Goal: Navigation & Orientation: Understand site structure

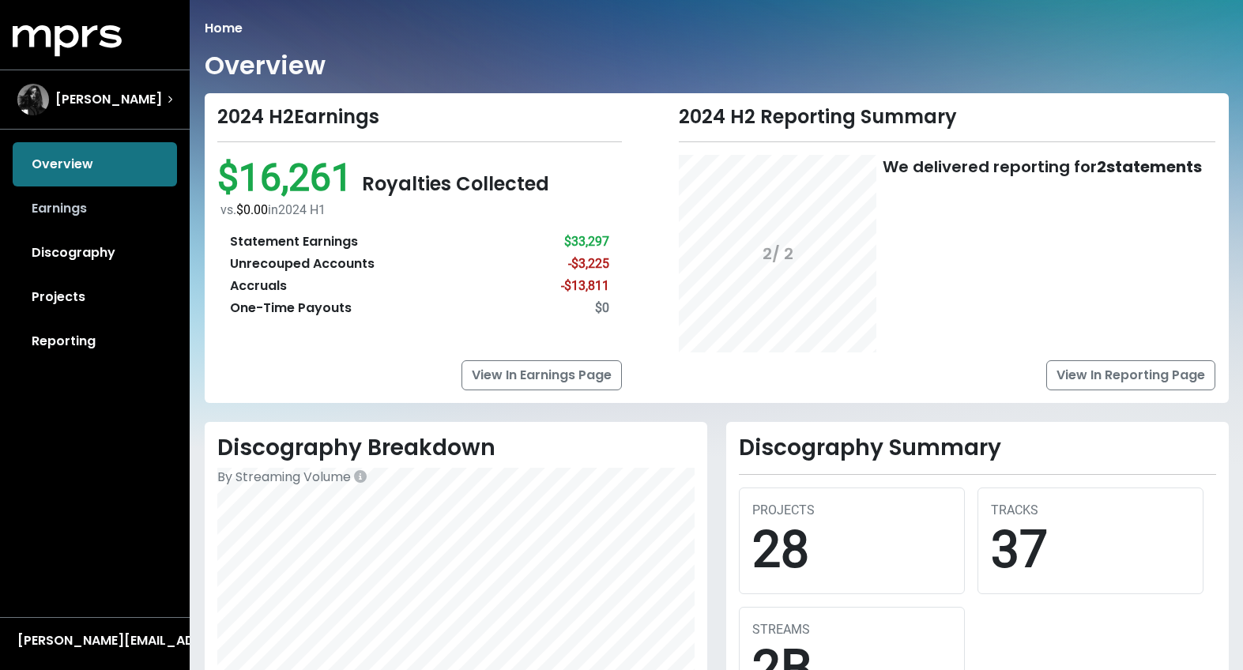
click at [50, 220] on link "Earnings" at bounding box center [95, 208] width 164 height 44
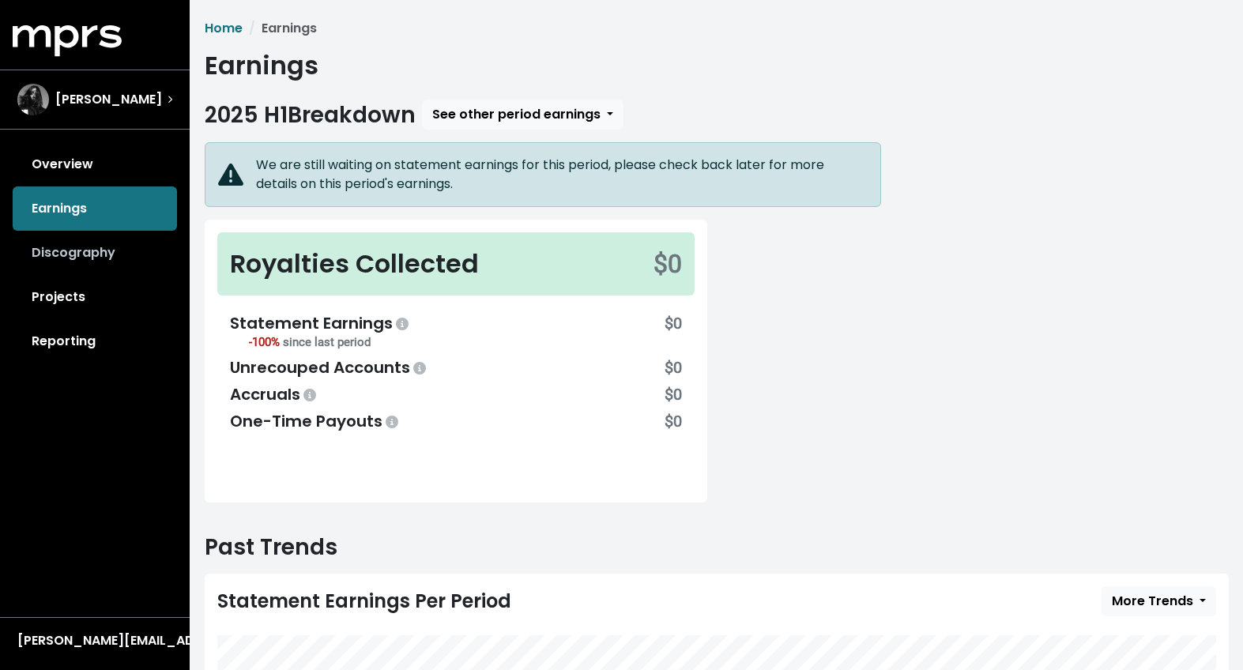
click at [73, 243] on link "Discography" at bounding box center [95, 253] width 164 height 44
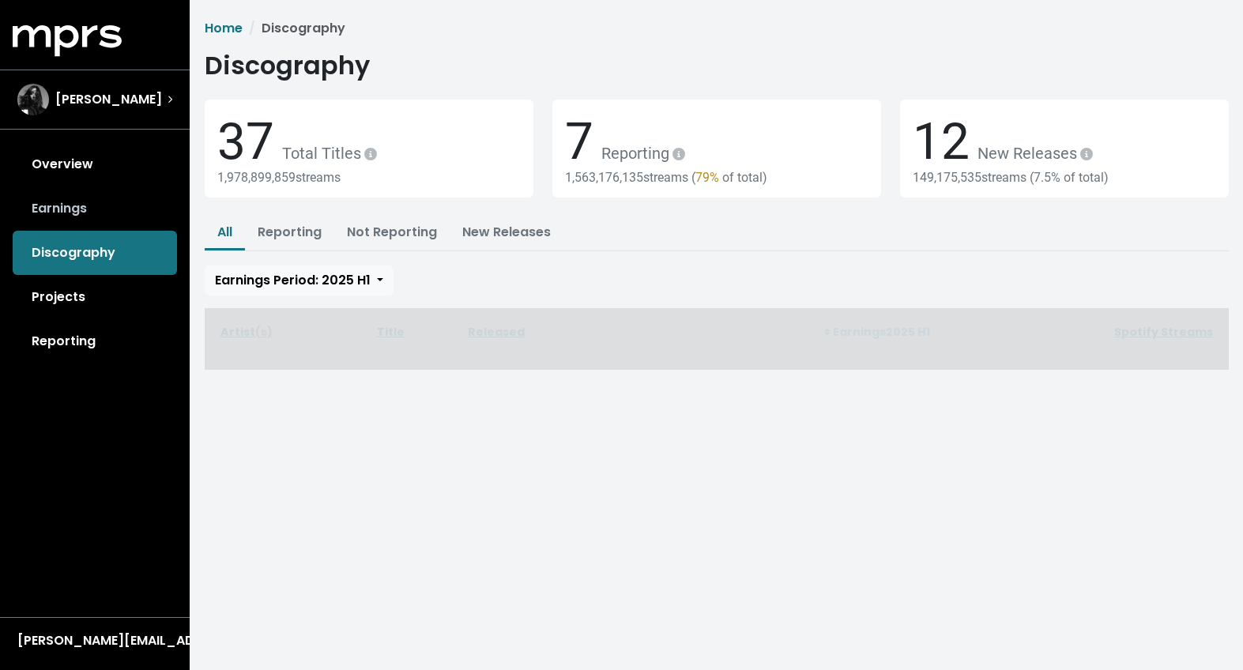
click at [87, 209] on link "Earnings" at bounding box center [95, 208] width 164 height 44
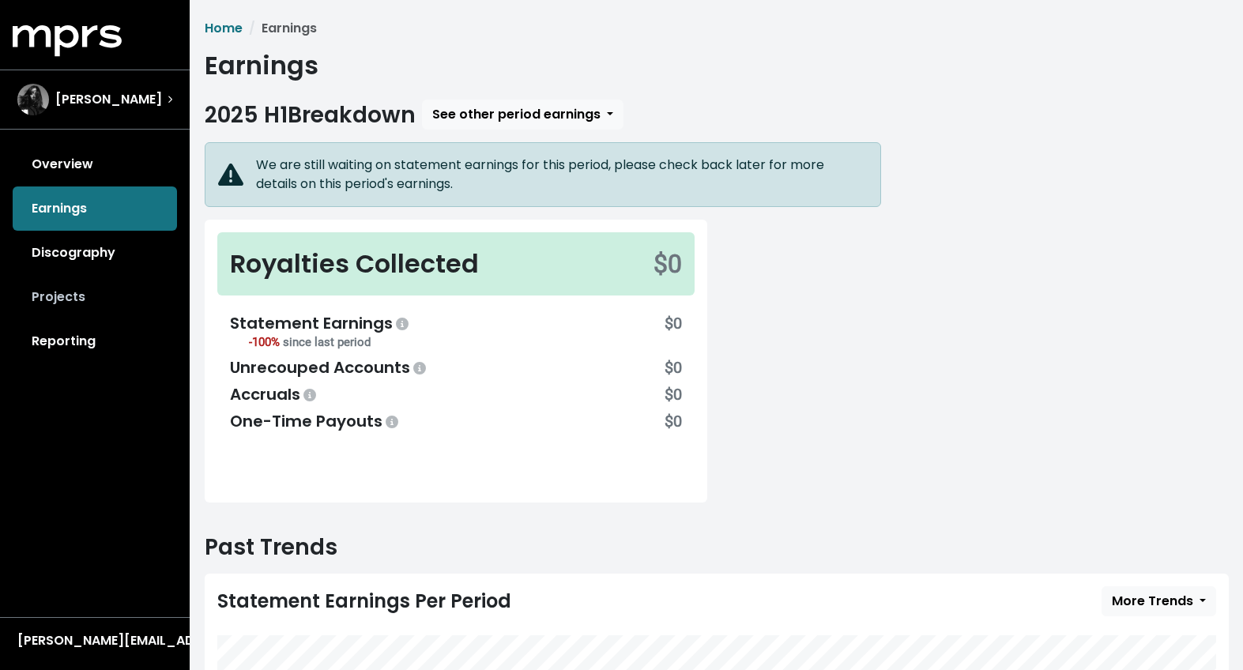
click at [77, 300] on link "Projects" at bounding box center [95, 297] width 164 height 44
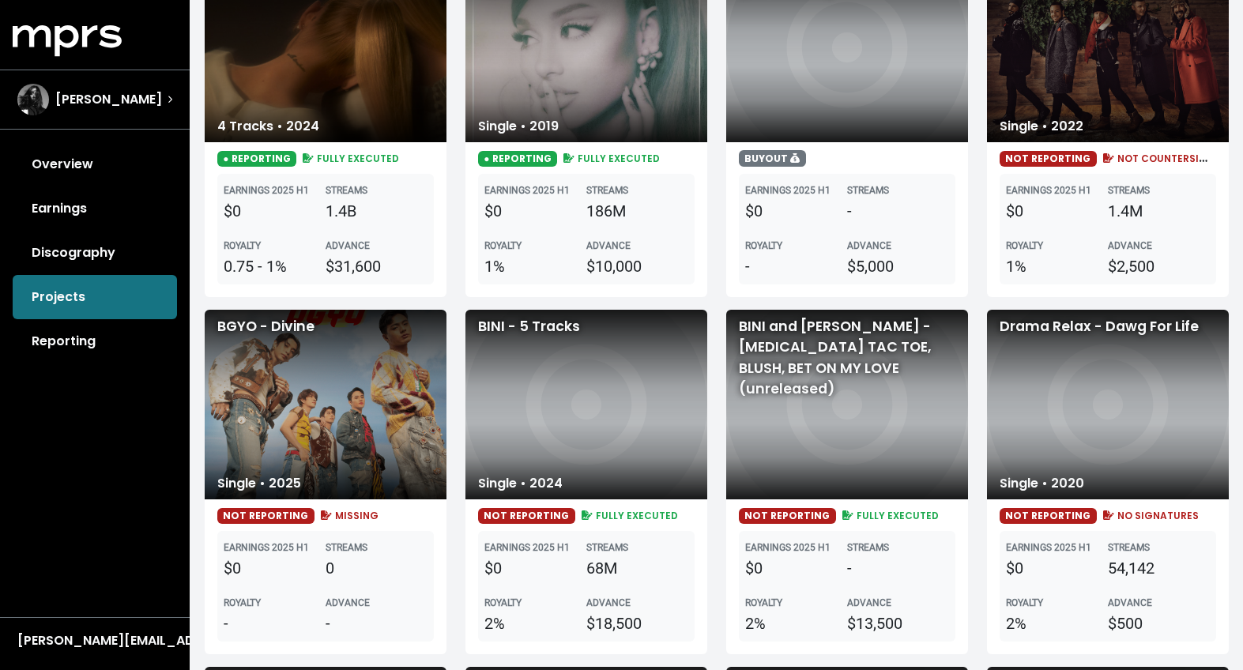
scroll to position [254, 0]
click at [77, 354] on link "Reporting" at bounding box center [95, 341] width 164 height 44
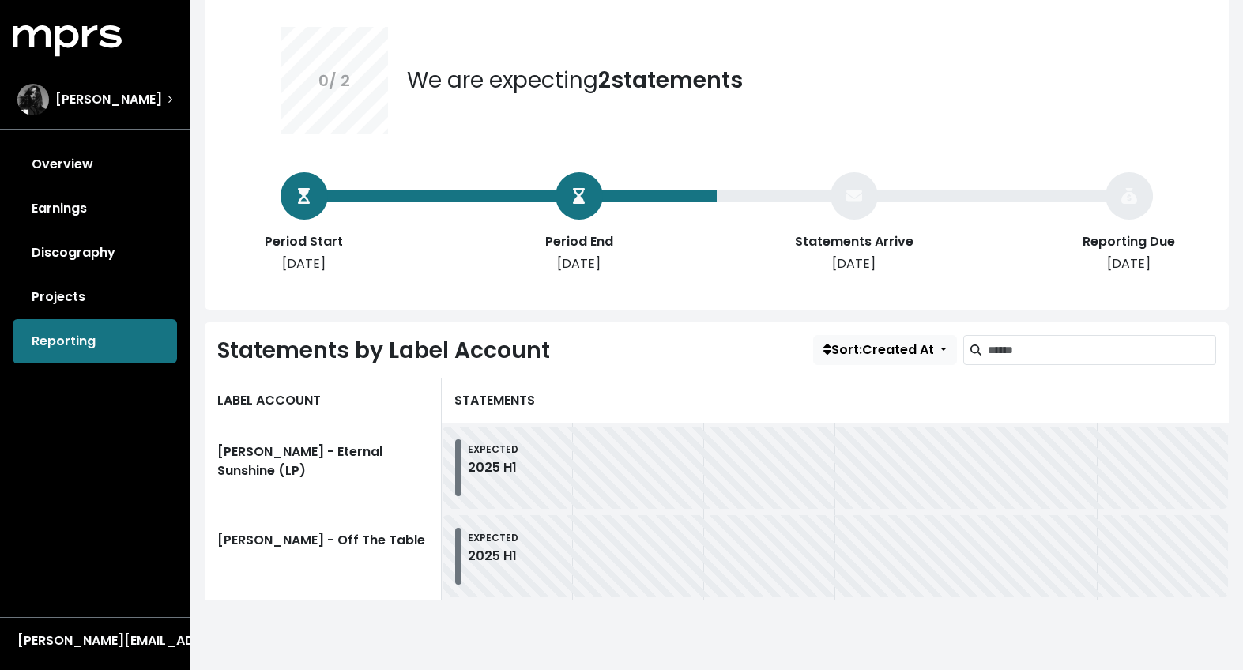
scroll to position [147, 0]
click at [91, 296] on link "Projects" at bounding box center [95, 297] width 164 height 44
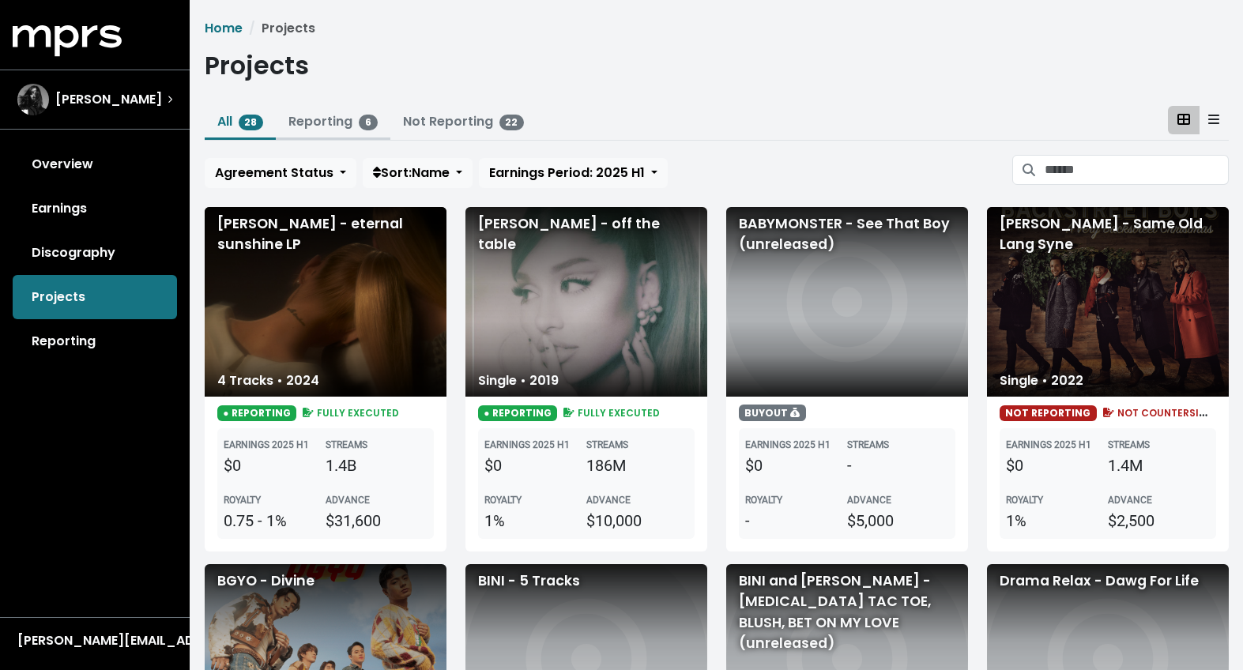
click at [341, 121] on link "Reporting 6" at bounding box center [332, 121] width 89 height 18
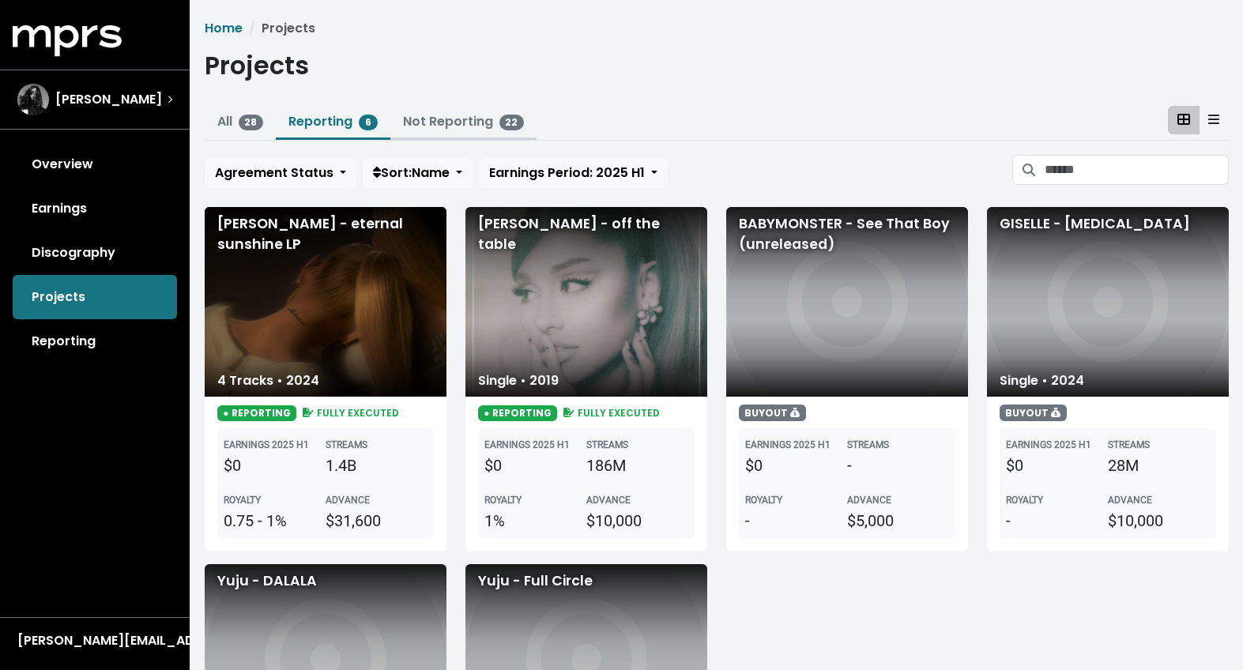
click at [487, 123] on link "Not Reporting 22" at bounding box center [464, 121] width 122 height 18
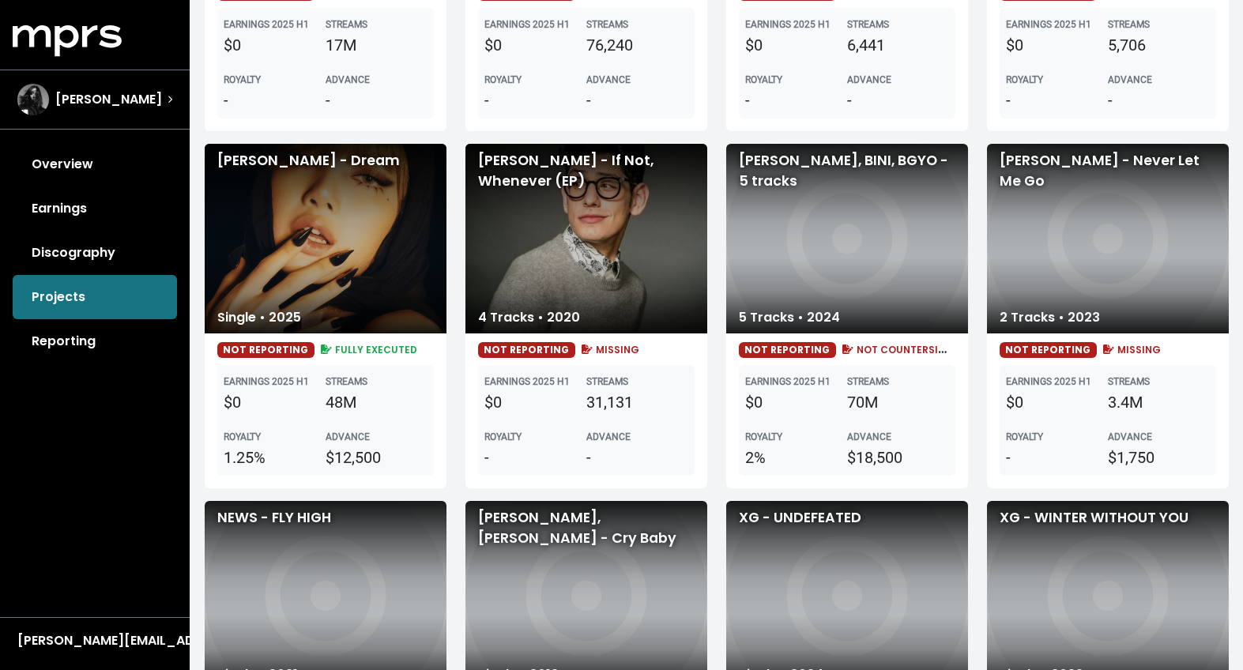
scroll to position [1135, 0]
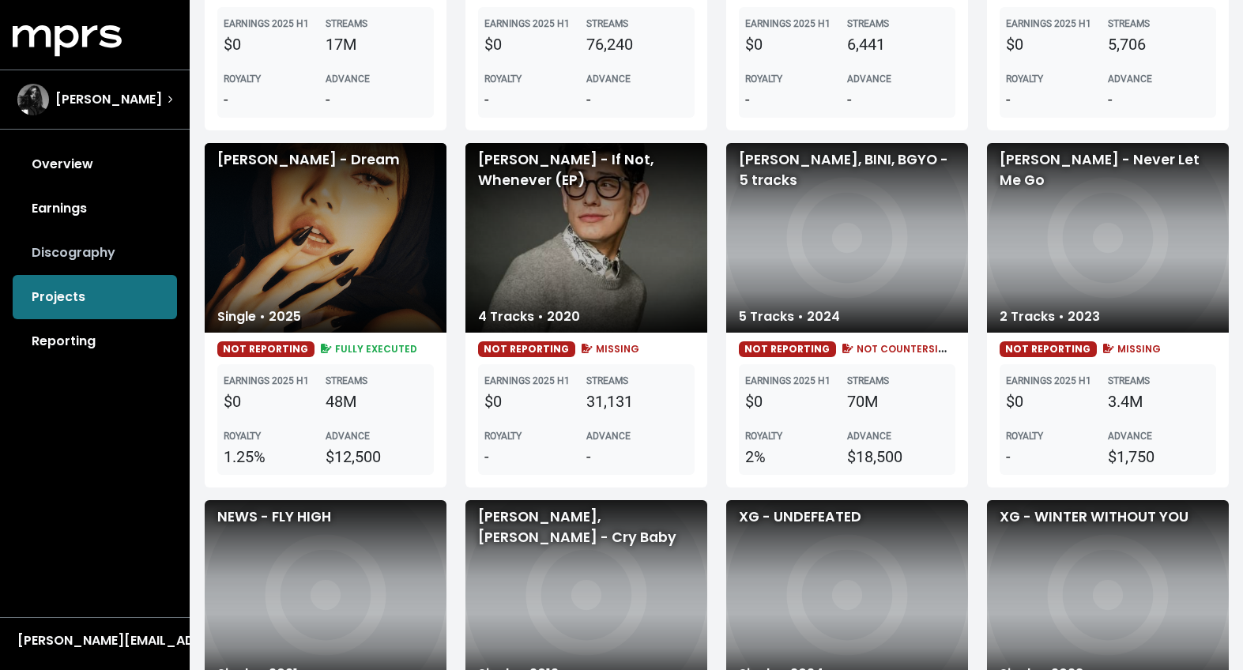
click at [109, 259] on link "Discography" at bounding box center [95, 253] width 164 height 44
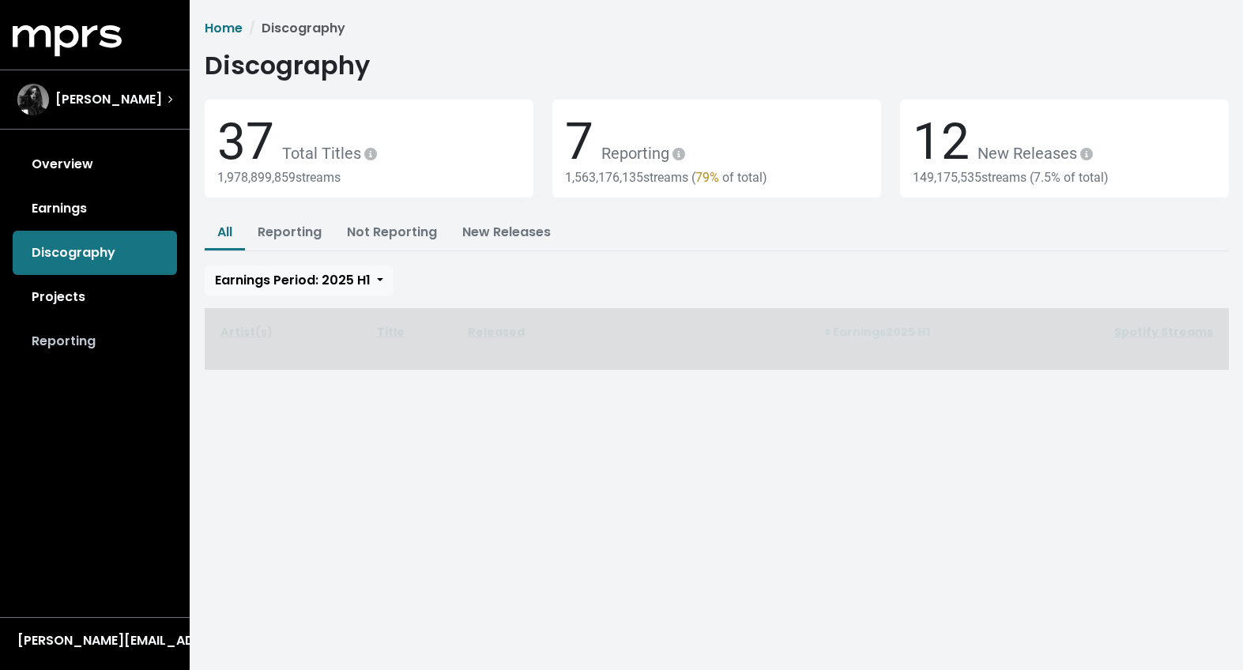
click at [91, 349] on link "Reporting" at bounding box center [95, 341] width 164 height 44
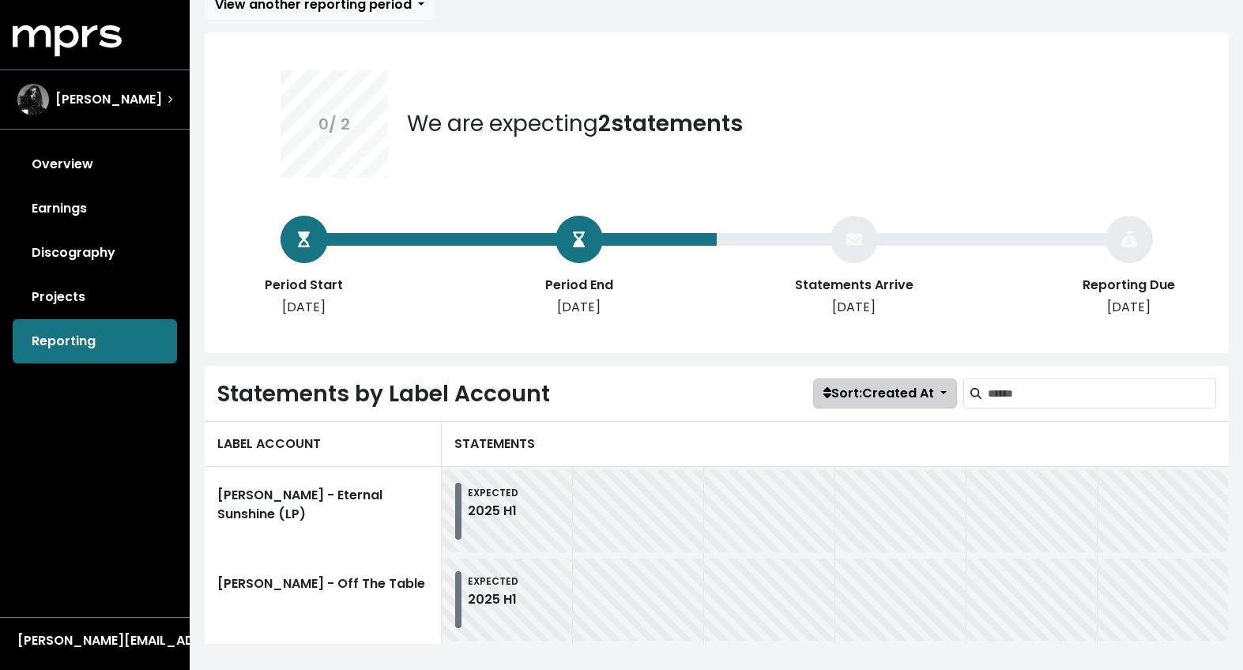
scroll to position [98, 0]
